Goal: Complete application form

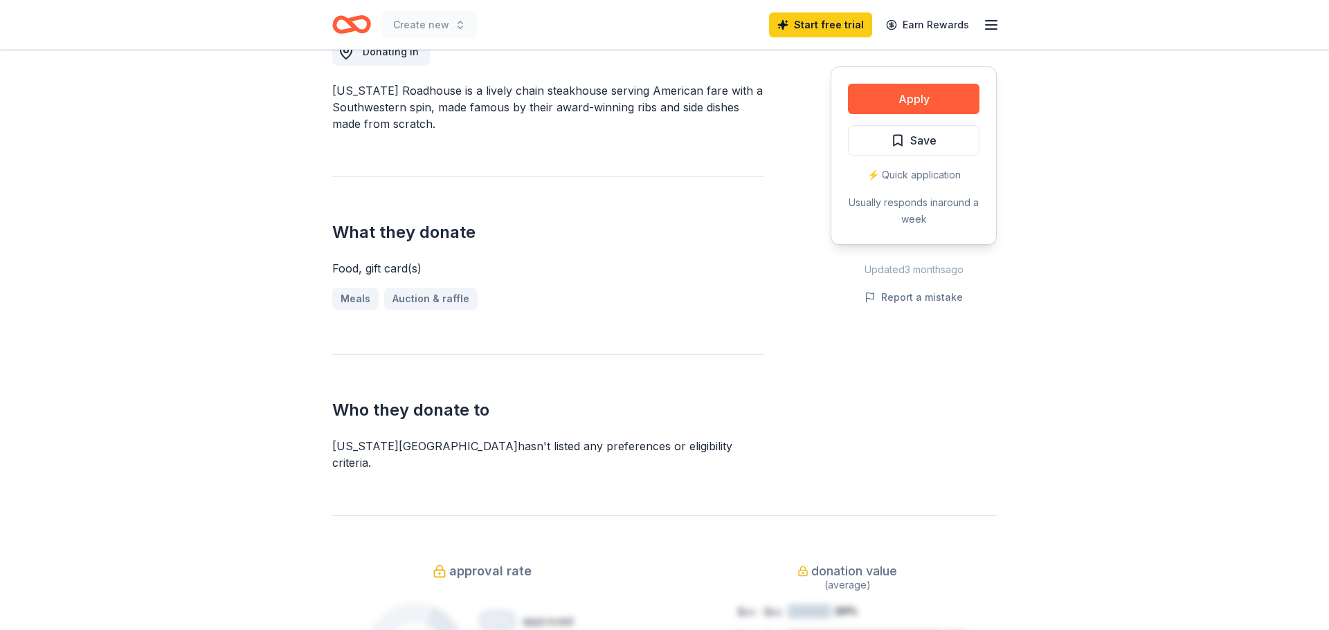
scroll to position [417, 0]
click at [740, 336] on div "Donating in [US_STATE][GEOGRAPHIC_DATA] is a lively chain steakhouse serving Am…" at bounding box center [548, 237] width 432 height 466
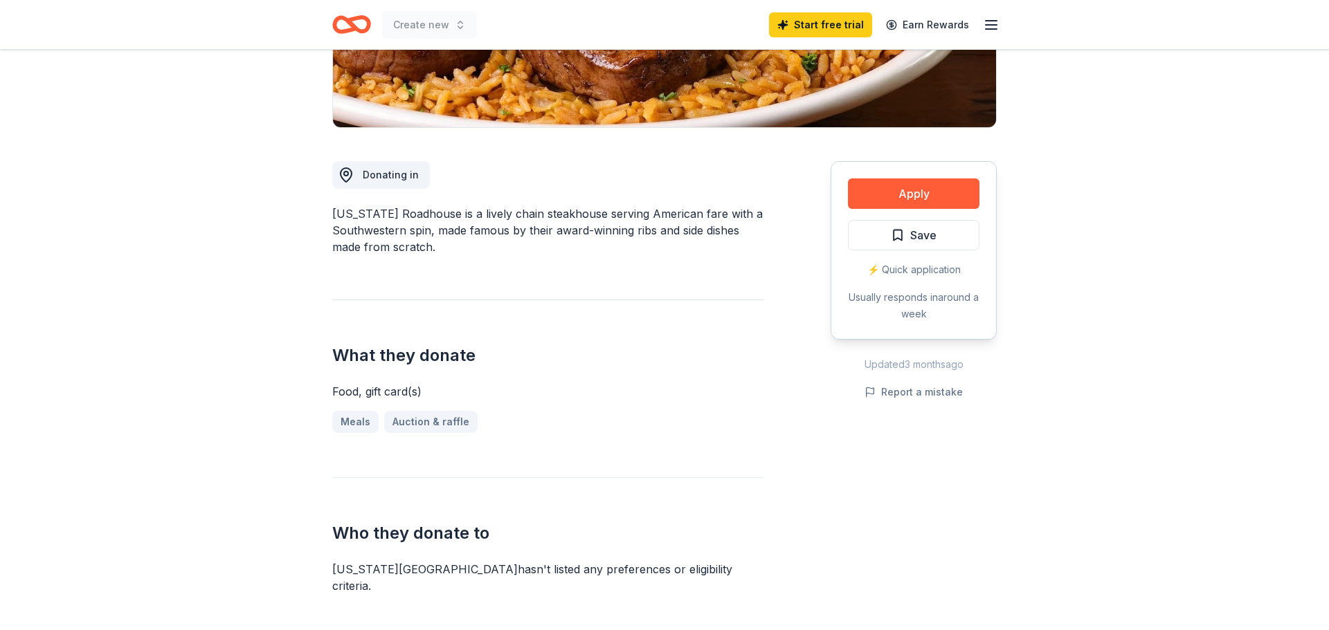
scroll to position [273, 0]
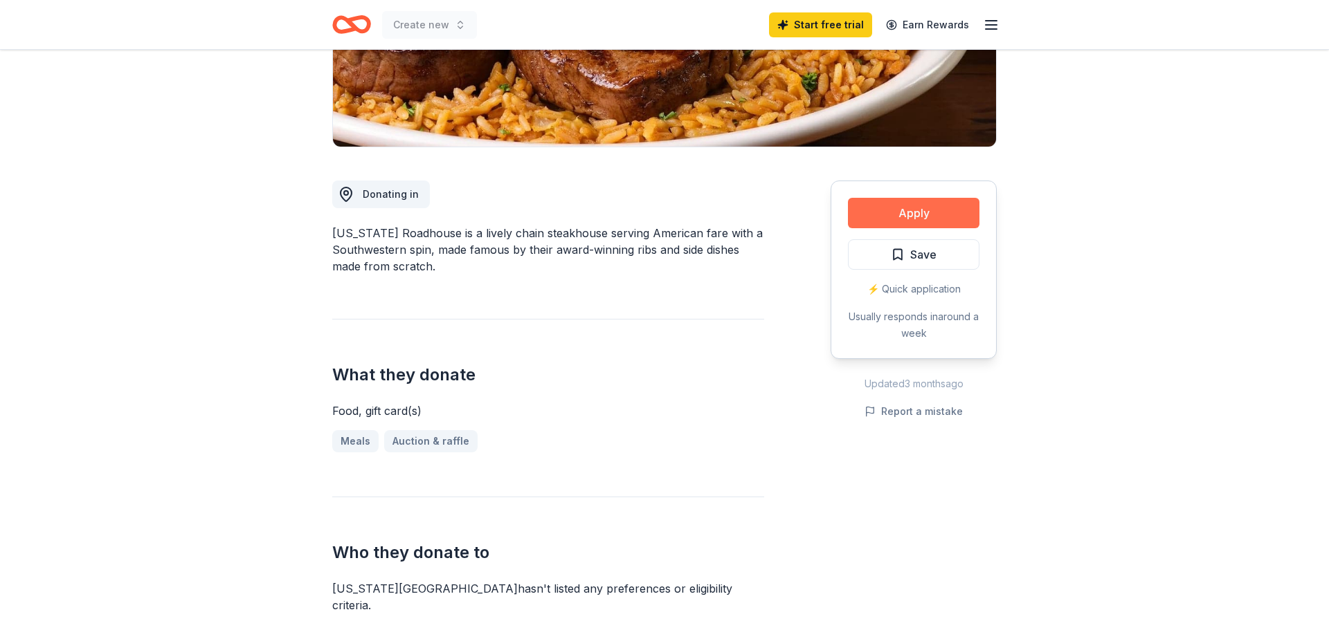
click at [922, 217] on button "Apply" at bounding box center [913, 213] width 131 height 30
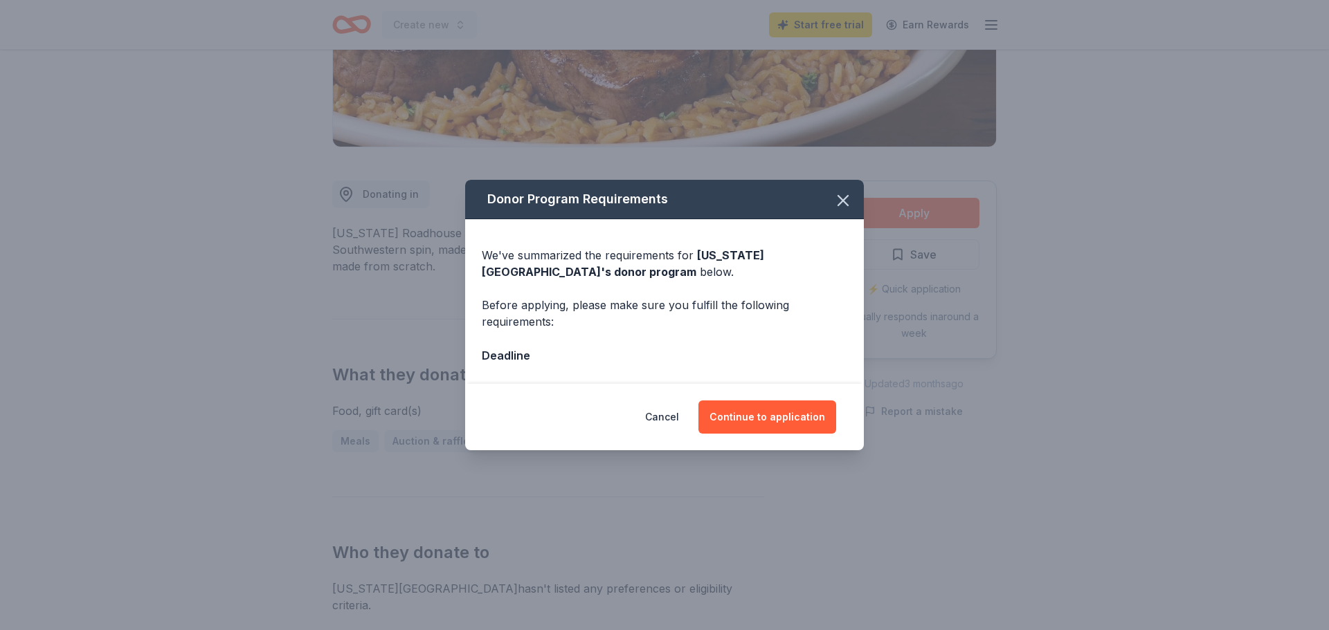
click at [150, 354] on div "Donor Program Requirements We've summarized the requirements for [US_STATE] Roa…" at bounding box center [664, 315] width 1329 height 630
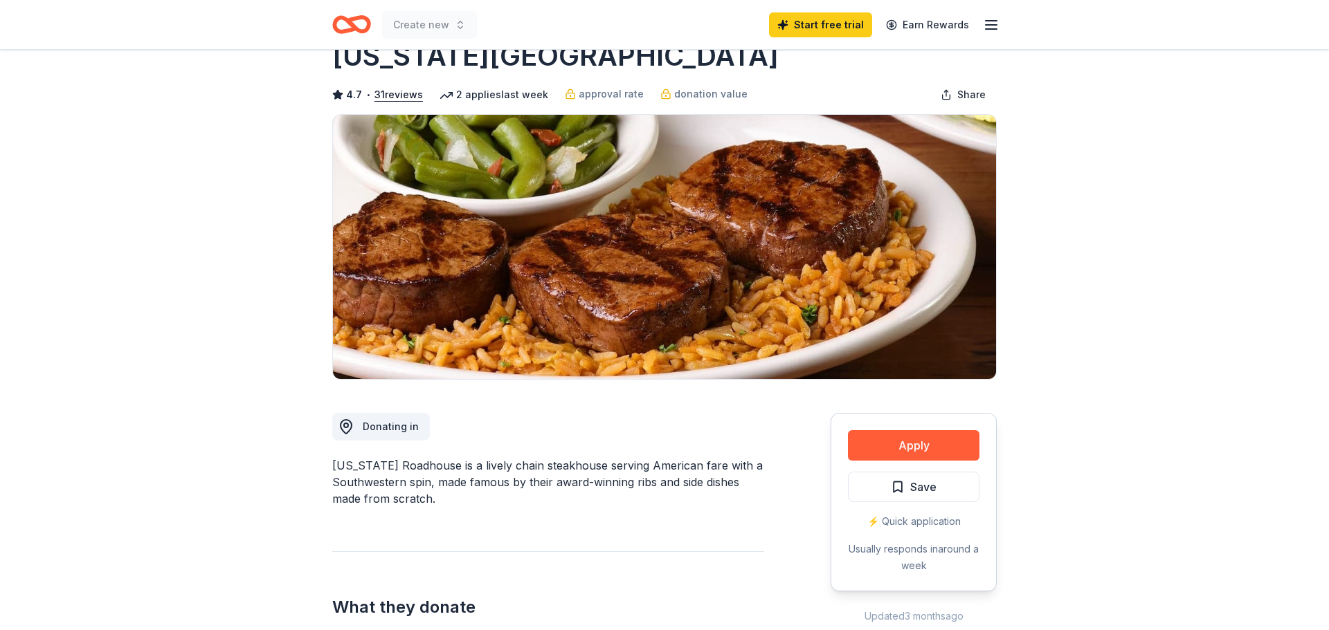
scroll to position [0, 0]
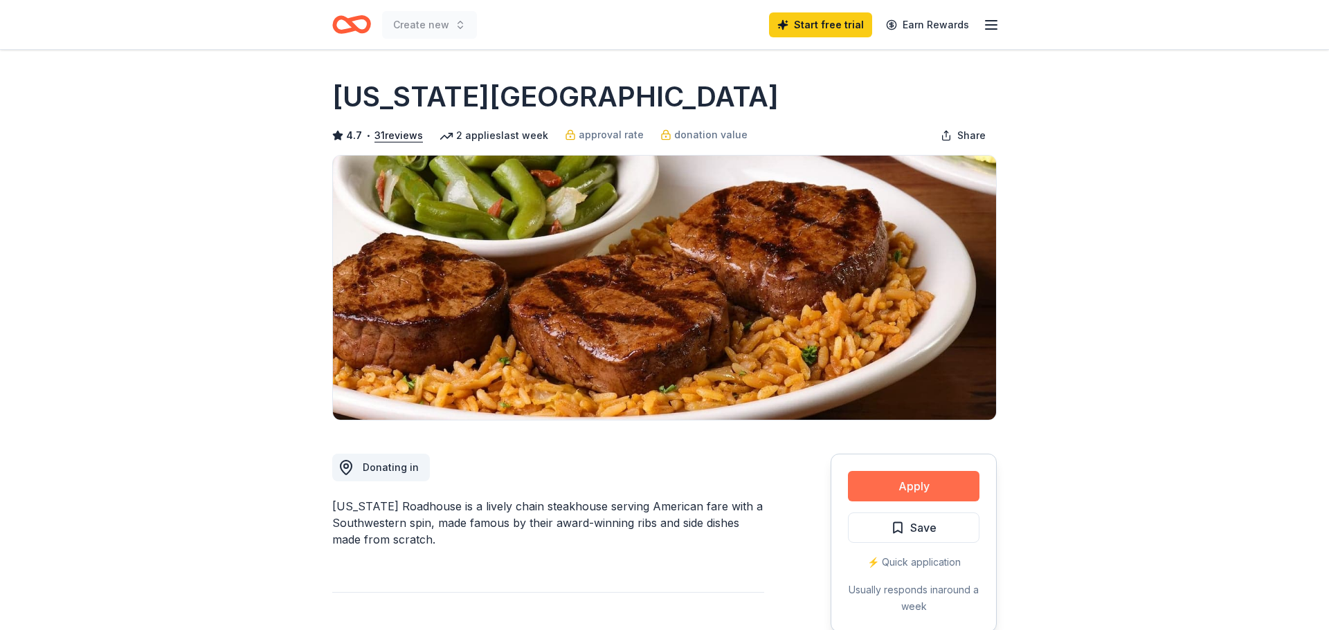
click at [922, 487] on button "Apply" at bounding box center [913, 486] width 131 height 30
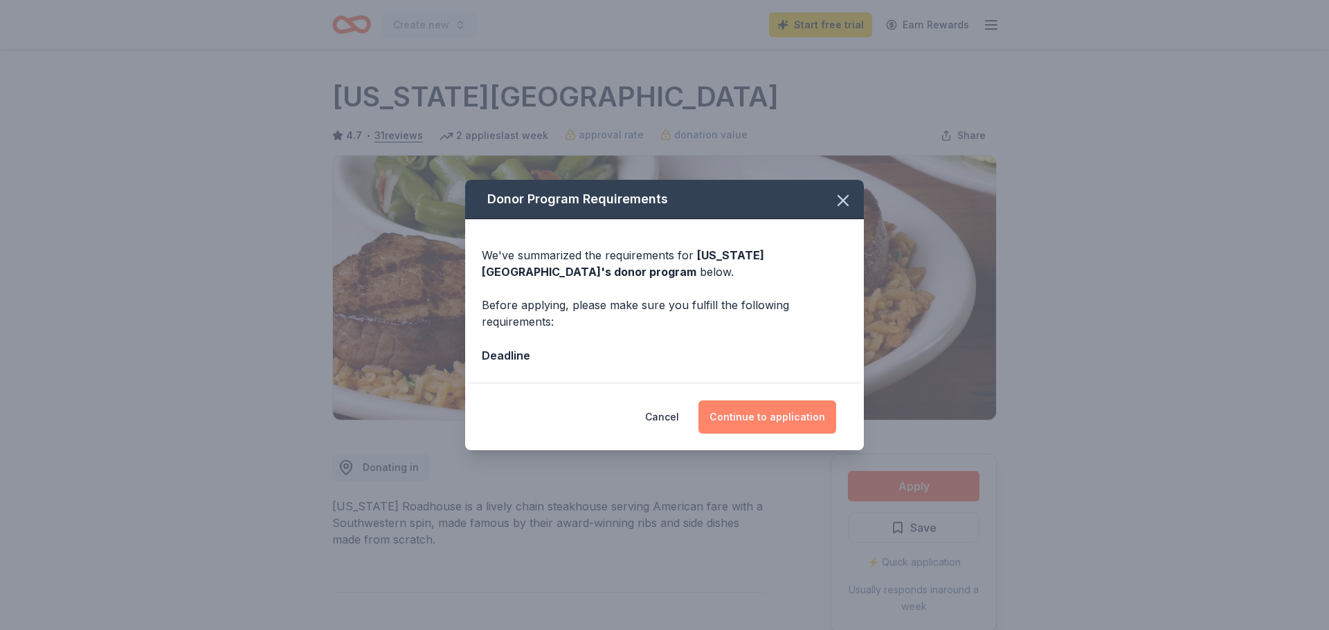
click at [798, 419] on button "Continue to application" at bounding box center [767, 417] width 138 height 33
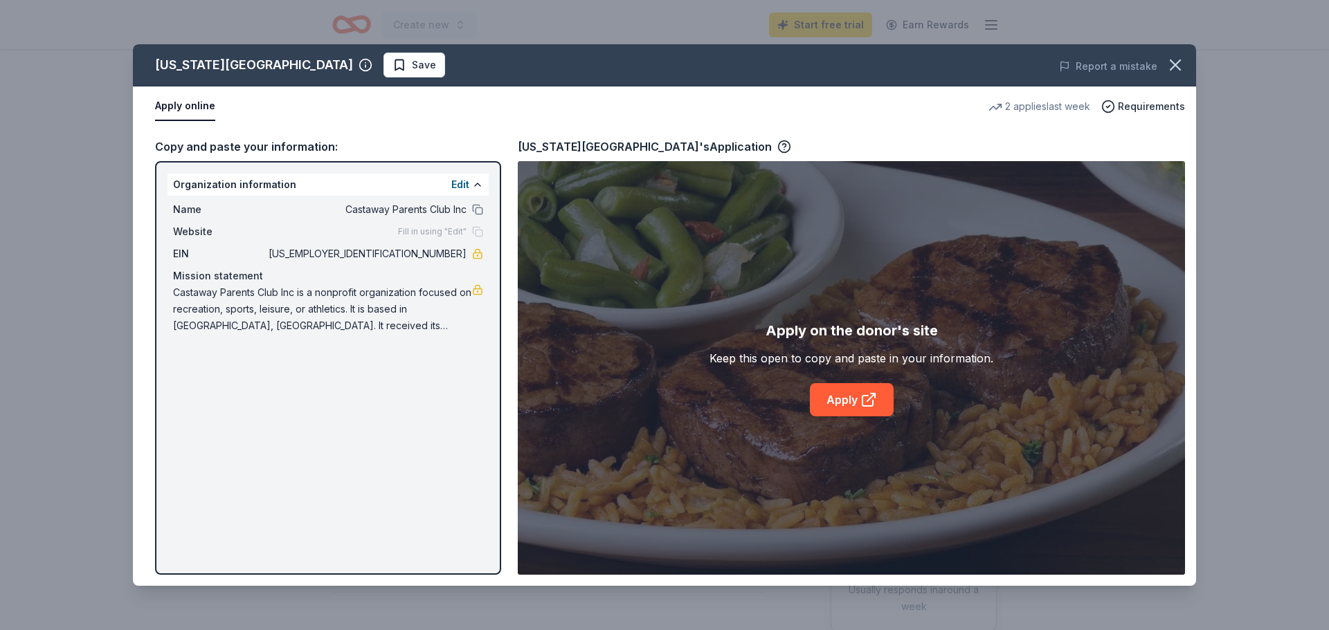
click at [857, 403] on div "[US_STATE] Roadhouse Save Report a mistake Apply online 2 applies last week Req…" at bounding box center [664, 315] width 1063 height 542
click at [840, 399] on div "[US_STATE] Roadhouse Save Report a mistake Apply online 2 applies last week Req…" at bounding box center [664, 315] width 1063 height 542
click at [868, 403] on div "[US_STATE] Roadhouse Save Report a mistake Apply online 2 applies last week Req…" at bounding box center [664, 315] width 1063 height 542
click at [1232, 435] on div "[US_STATE] Roadhouse Save Report a mistake Apply online 2 applies last week Req…" at bounding box center [664, 315] width 1329 height 630
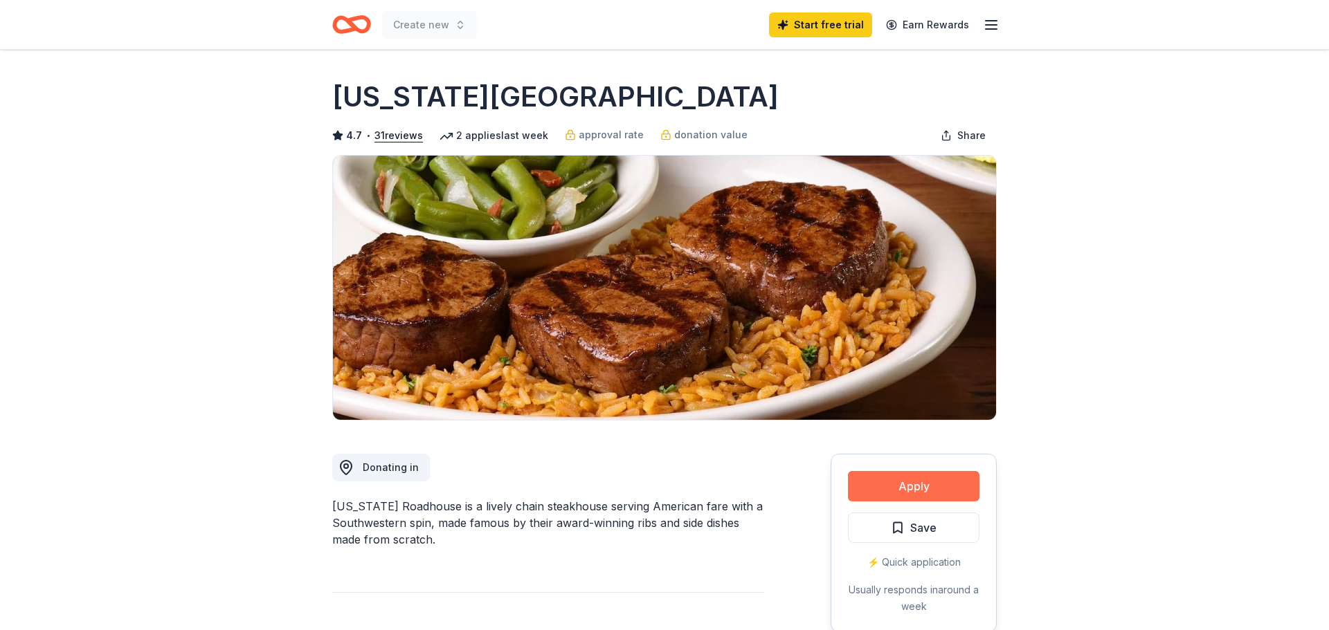
click at [893, 488] on button "Apply" at bounding box center [913, 486] width 131 height 30
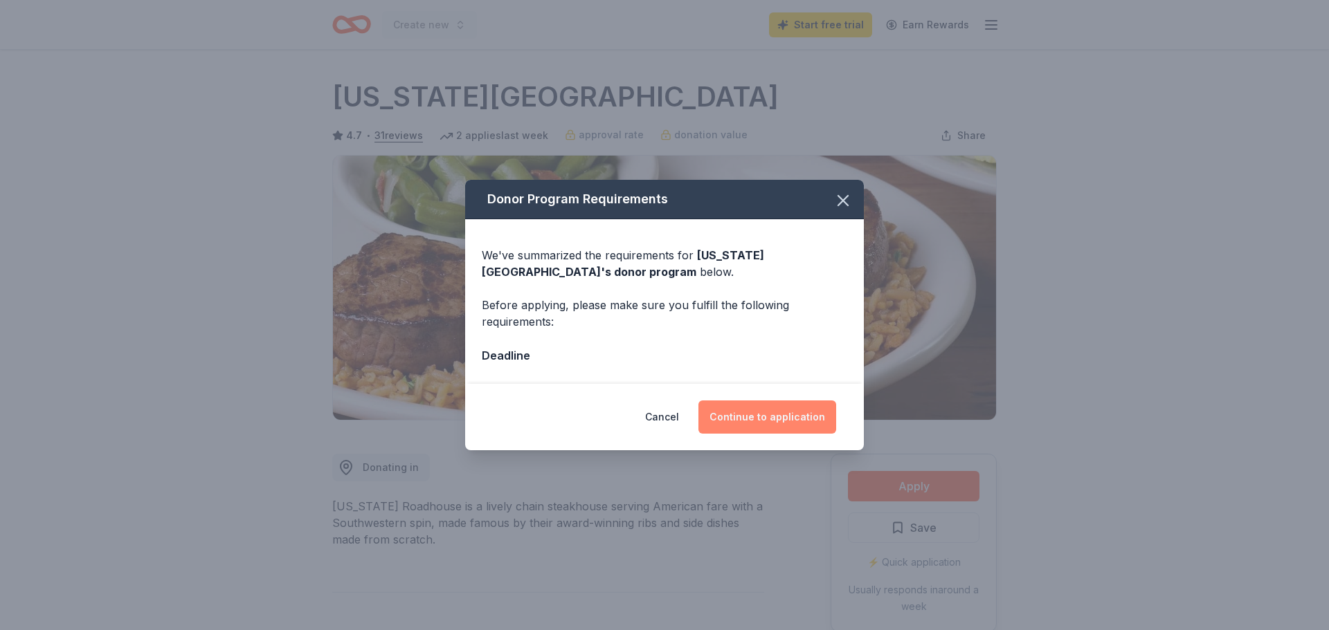
click at [800, 415] on button "Continue to application" at bounding box center [767, 417] width 138 height 33
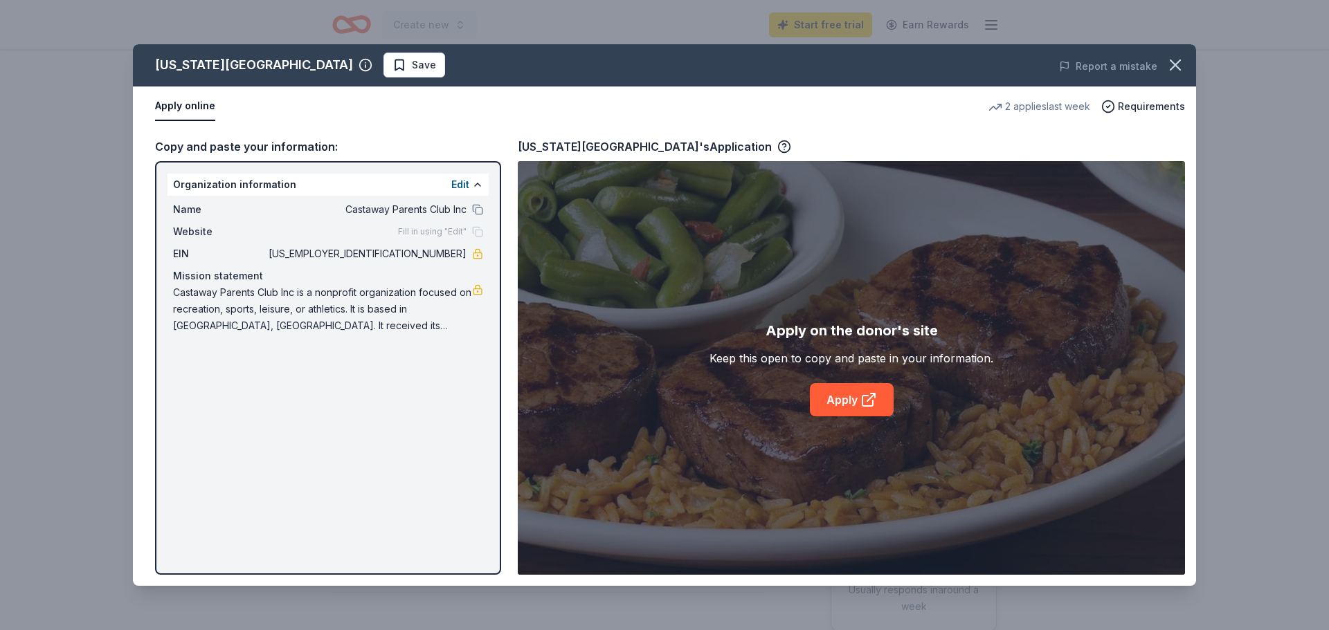
click at [828, 410] on div "[US_STATE] Roadhouse Save Report a mistake Apply online 2 applies last week Req…" at bounding box center [664, 315] width 1063 height 542
click at [850, 400] on div "[US_STATE] Roadhouse Save Report a mistake Apply online 2 applies last week Req…" at bounding box center [664, 315] width 1063 height 542
click at [839, 399] on div "[US_STATE] Roadhouse Save Report a mistake Apply online 2 applies last week Req…" at bounding box center [664, 315] width 1063 height 542
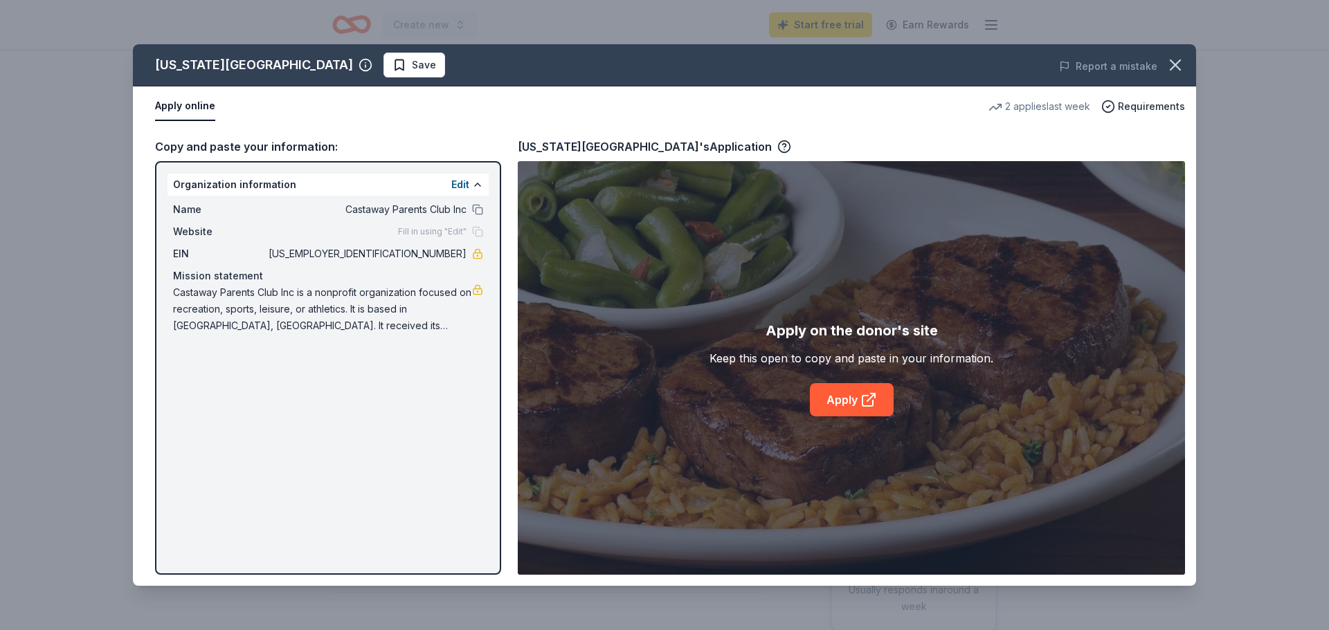
click at [371, 397] on div "[US_STATE] Roadhouse Save Report a mistake Apply online 2 applies last week Req…" at bounding box center [664, 315] width 1063 height 542
click at [461, 185] on div "[US_STATE] Roadhouse Save Report a mistake Apply online 2 applies last week Req…" at bounding box center [664, 315] width 1063 height 542
click at [461, 229] on div "[US_STATE] Roadhouse Save Report a mistake Apply online 2 applies last week Req…" at bounding box center [664, 315] width 1063 height 542
click at [474, 188] on div "[US_STATE] Roadhouse Save Report a mistake Apply online 2 applies last week Req…" at bounding box center [664, 315] width 1063 height 542
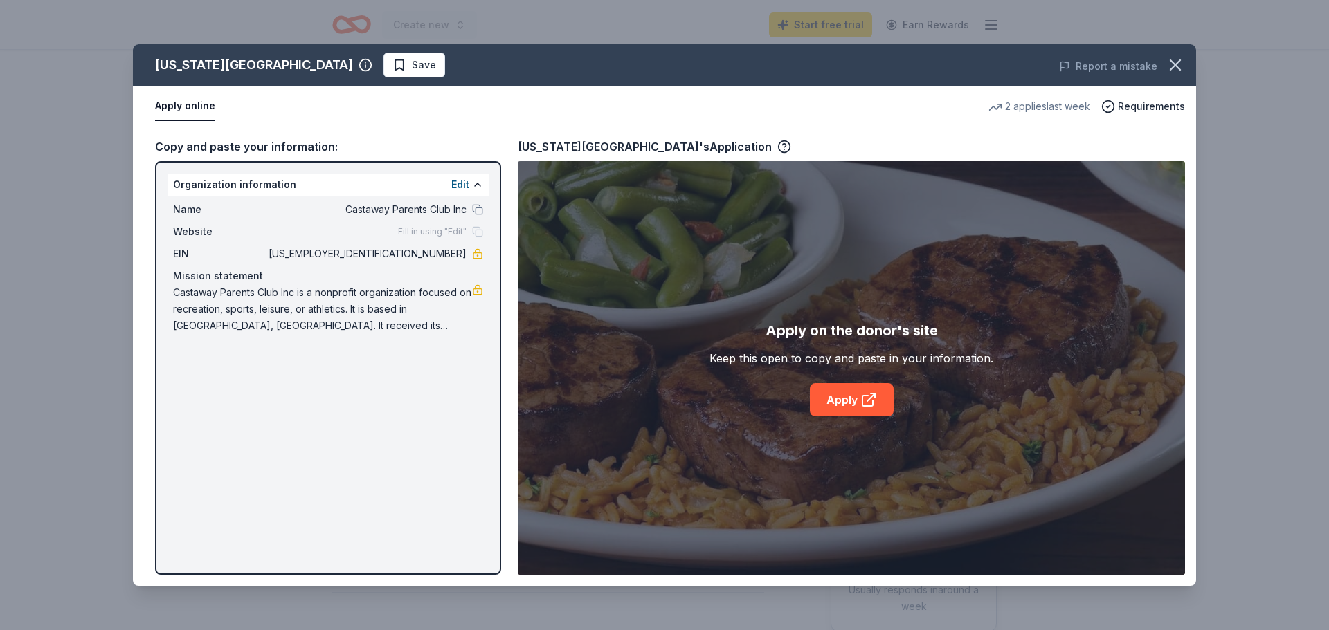
click at [290, 244] on div "[US_STATE] Roadhouse Save Report a mistake Apply online 2 applies last week Req…" at bounding box center [664, 315] width 1063 height 542
click at [834, 405] on div "[US_STATE] Roadhouse Save Report a mistake Apply online 2 applies last week Req…" at bounding box center [664, 315] width 1063 height 542
click at [206, 210] on div "[US_STATE] Roadhouse Save Report a mistake Apply online 2 applies last week Req…" at bounding box center [664, 315] width 1063 height 542
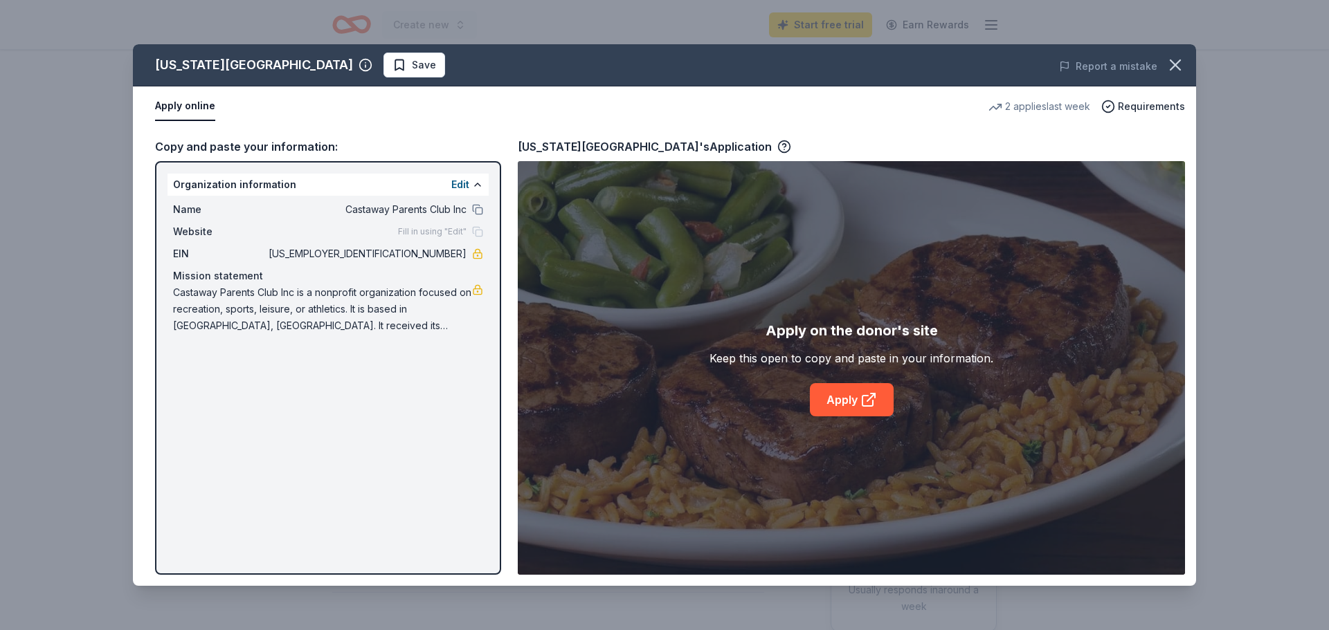
click at [206, 210] on div "[US_STATE] Roadhouse Save Report a mistake Apply online 2 applies last week Req…" at bounding box center [664, 315] width 1063 height 542
click at [192, 232] on div "[US_STATE] Roadhouse Save Report a mistake Apply online 2 applies last week Req…" at bounding box center [664, 315] width 1063 height 542
click at [479, 212] on div "[US_STATE] Roadhouse Save Report a mistake Apply online 2 applies last week Req…" at bounding box center [664, 315] width 1063 height 542
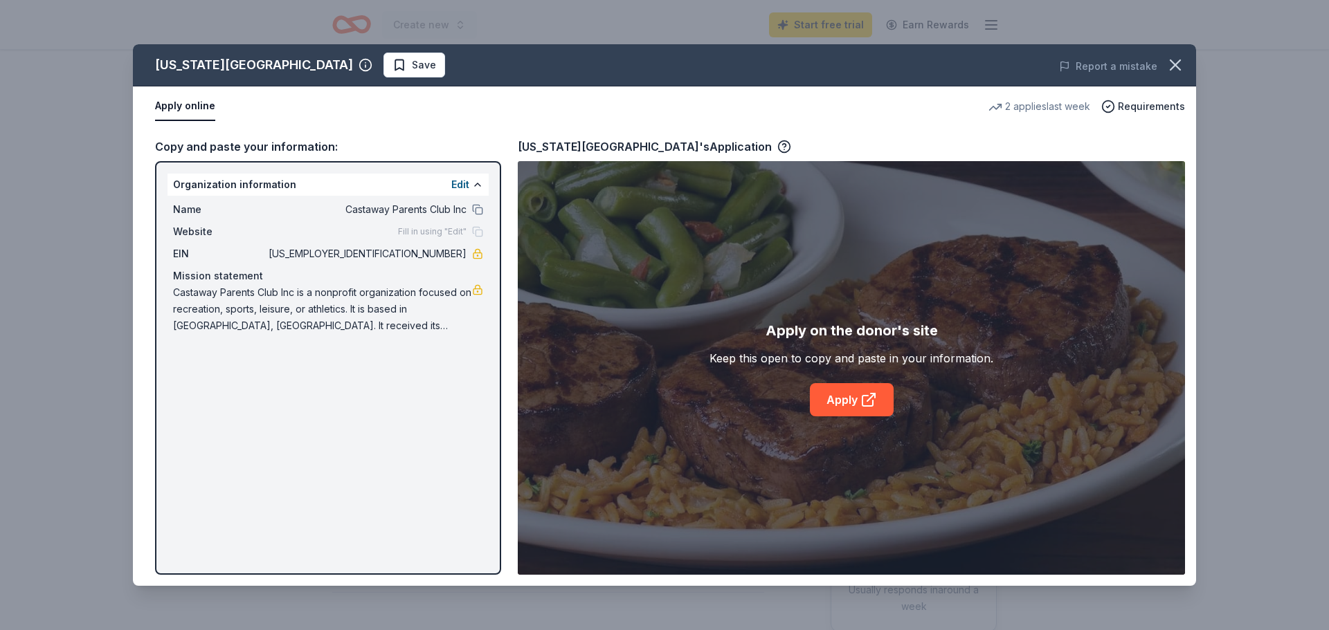
click at [480, 237] on div "[US_STATE] Roadhouse Save Report a mistake Apply online 2 applies last week Req…" at bounding box center [664, 315] width 1063 height 542
click at [480, 181] on div "[US_STATE] Roadhouse Save Report a mistake Apply online 2 applies last week Req…" at bounding box center [664, 315] width 1063 height 542
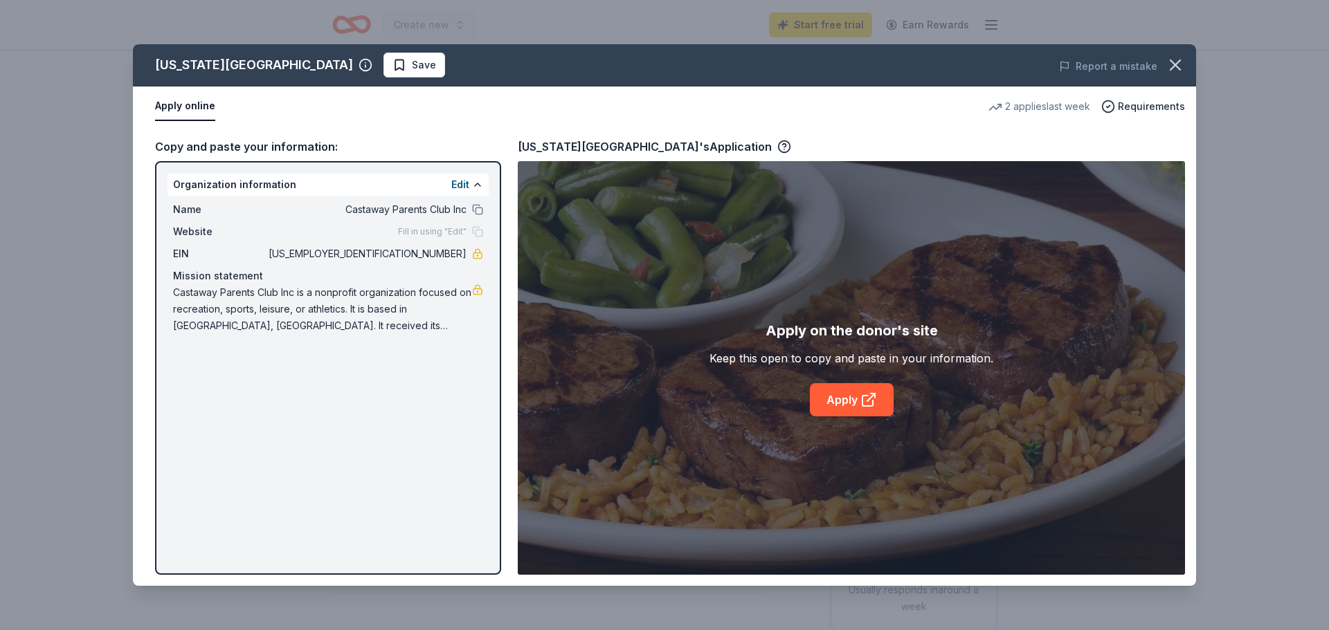
click at [843, 405] on div "[US_STATE] Roadhouse Save Report a mistake Apply online 2 applies last week Req…" at bounding box center [664, 315] width 1063 height 542
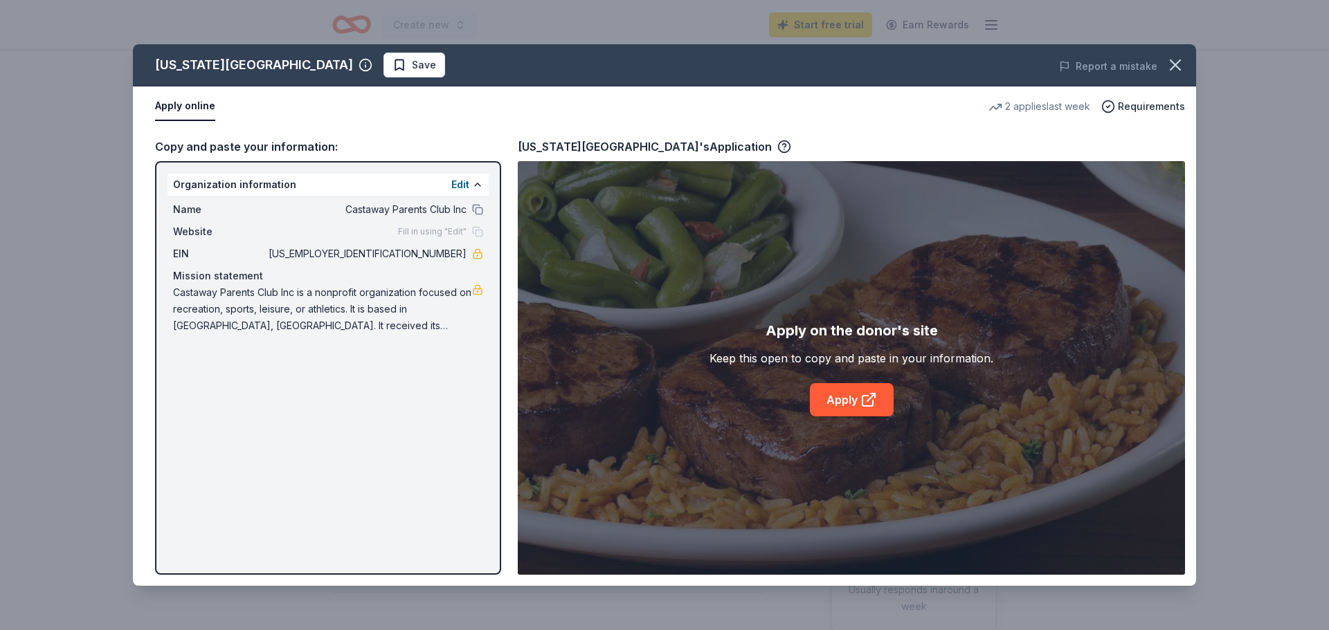
click at [843, 405] on div "[US_STATE] Roadhouse Save Report a mistake Apply online 2 applies last week Req…" at bounding box center [664, 315] width 1063 height 542
click at [336, 73] on div "[US_STATE] Roadhouse Save Report a mistake Apply online 2 applies last week Req…" at bounding box center [664, 315] width 1063 height 542
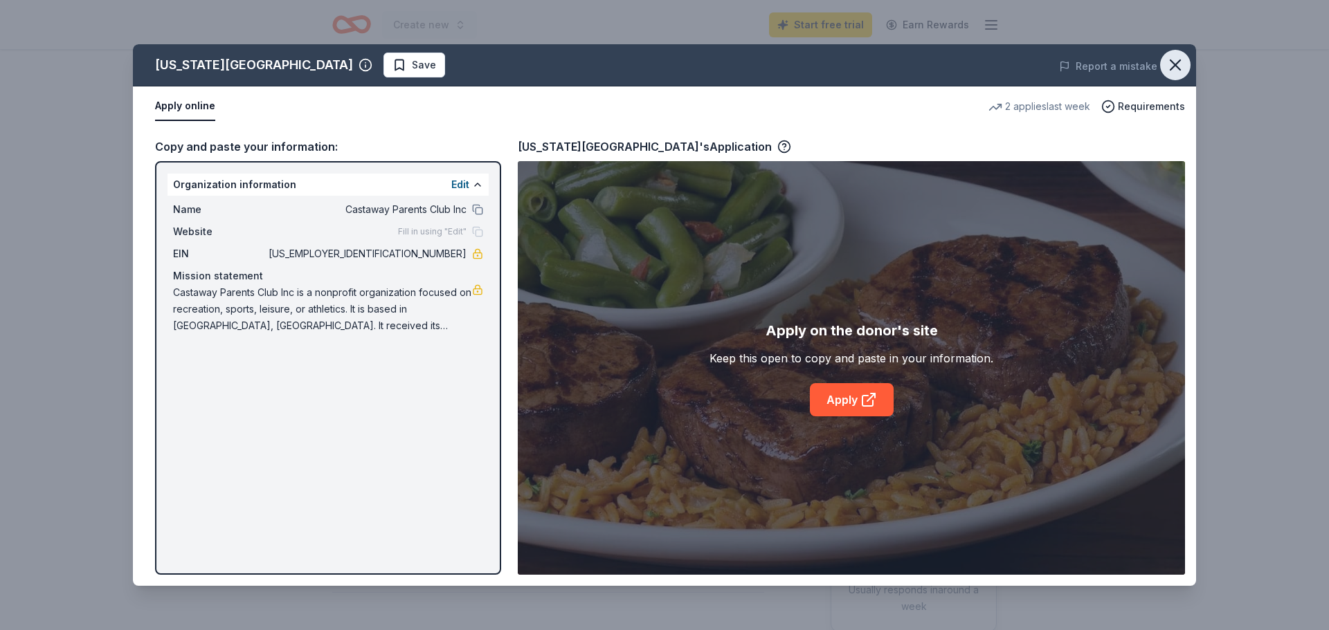
click at [1171, 62] on icon "button" at bounding box center [1175, 65] width 10 height 10
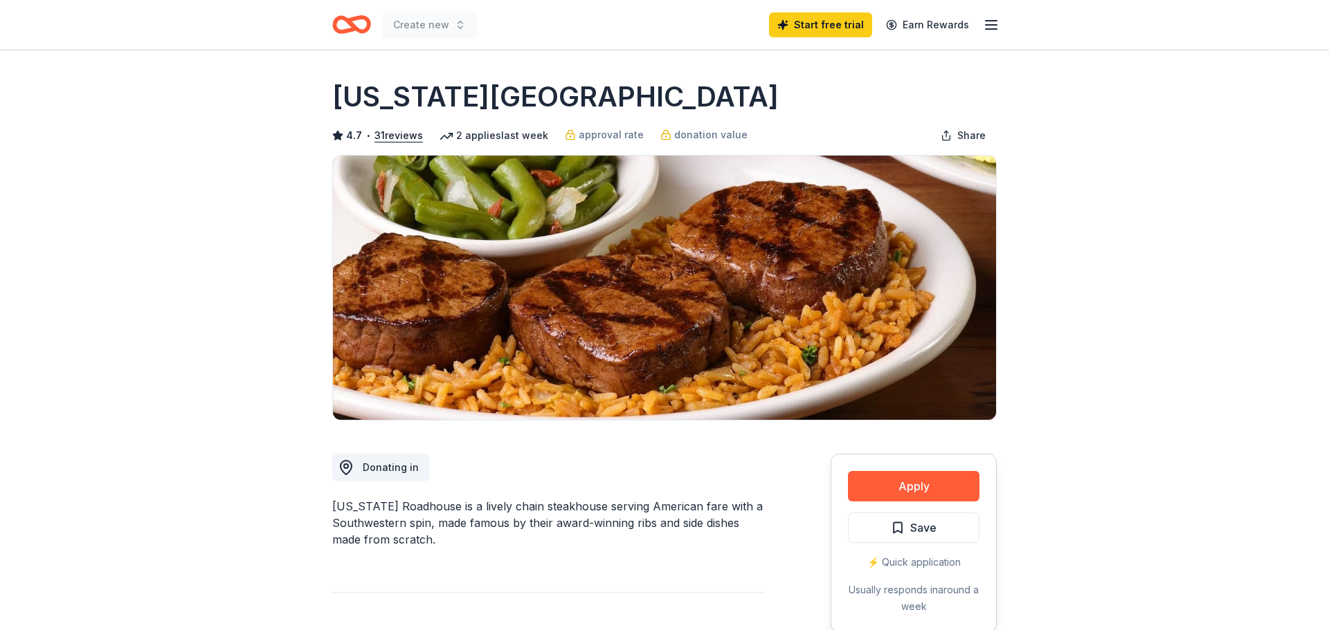
click at [915, 564] on div "⚡️ Quick application" at bounding box center [913, 562] width 131 height 17
click at [906, 477] on button "Apply" at bounding box center [913, 486] width 131 height 30
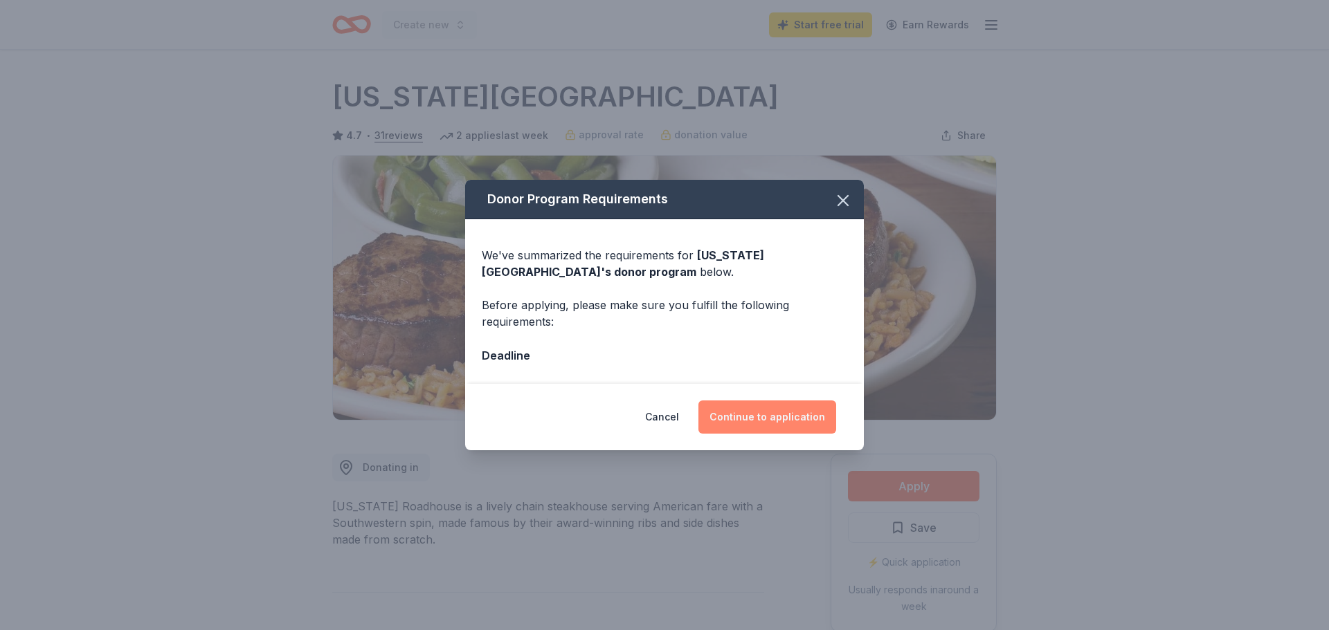
click at [790, 412] on button "Continue to application" at bounding box center [767, 417] width 138 height 33
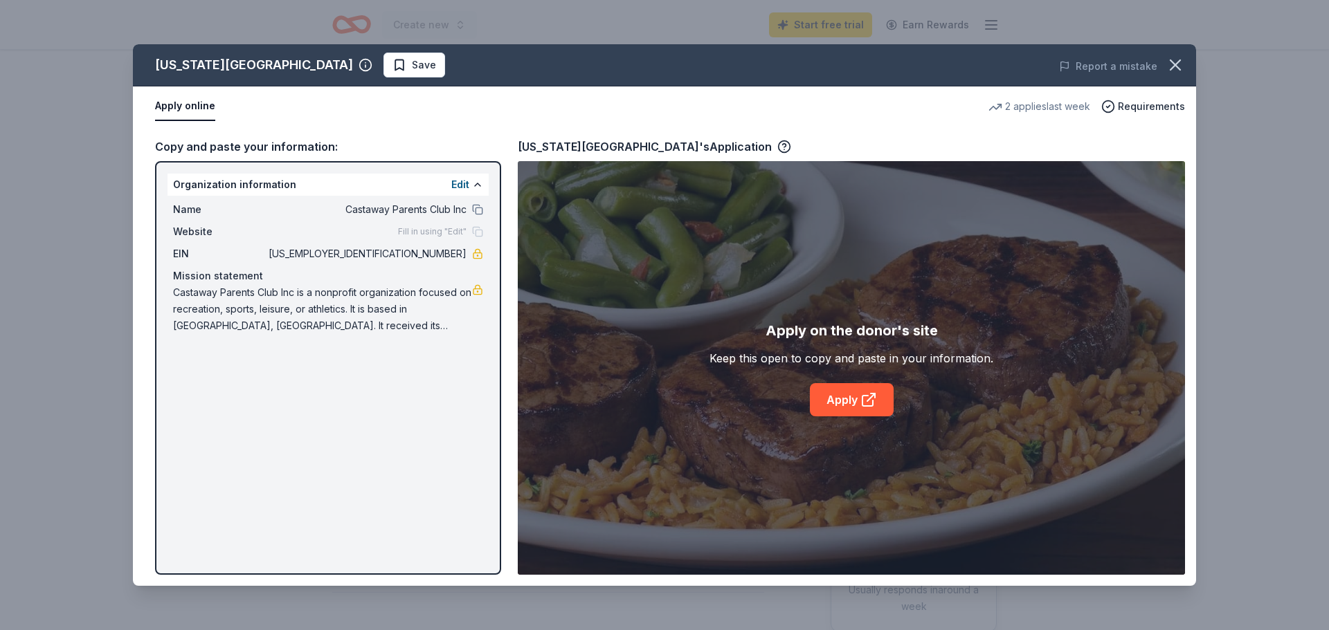
click at [371, 179] on div "[US_STATE] Roadhouse Save Report a mistake Apply online 2 applies last week Req…" at bounding box center [664, 315] width 1063 height 542
click at [396, 204] on div "[US_STATE] Roadhouse Save Report a mistake Apply online 2 applies last week Req…" at bounding box center [664, 315] width 1063 height 542
click at [410, 222] on div "[US_STATE] Roadhouse Save Report a mistake Apply online 2 applies last week Req…" at bounding box center [664, 315] width 1063 height 542
click at [449, 283] on div "[US_STATE] Roadhouse Save Report a mistake Apply online 2 applies last week Req…" at bounding box center [664, 315] width 1063 height 542
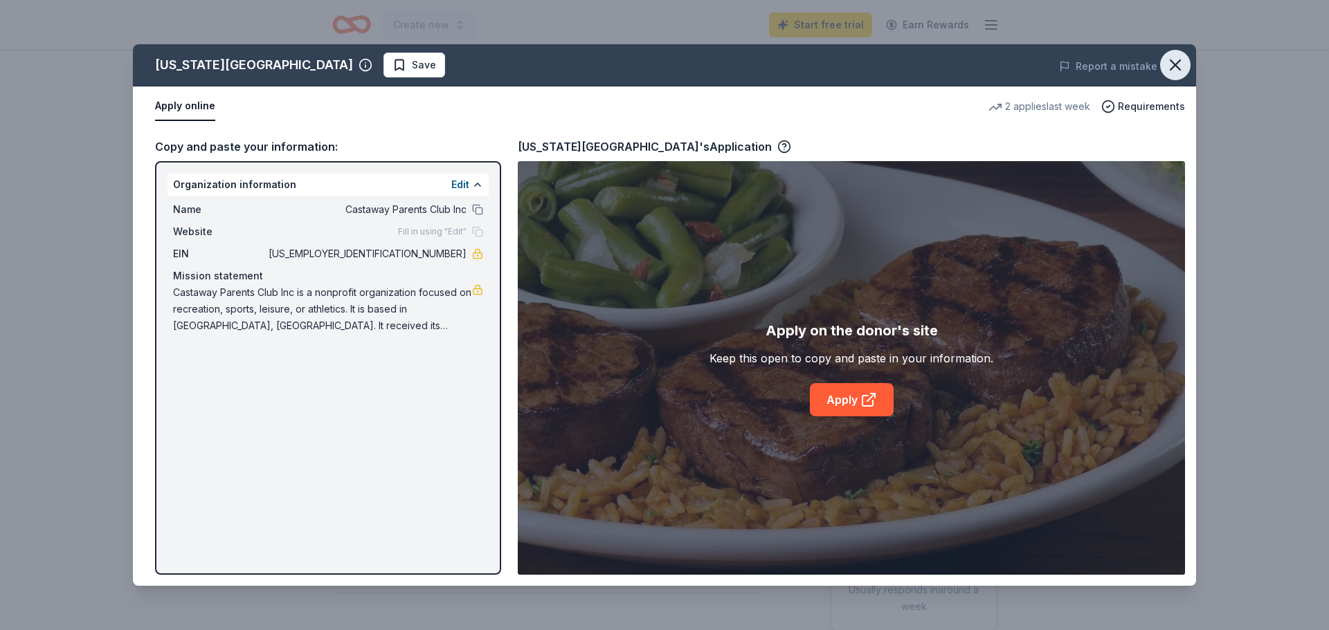
click at [1169, 67] on icon "button" at bounding box center [1174, 64] width 19 height 19
